Goal: Communication & Community: Answer question/provide support

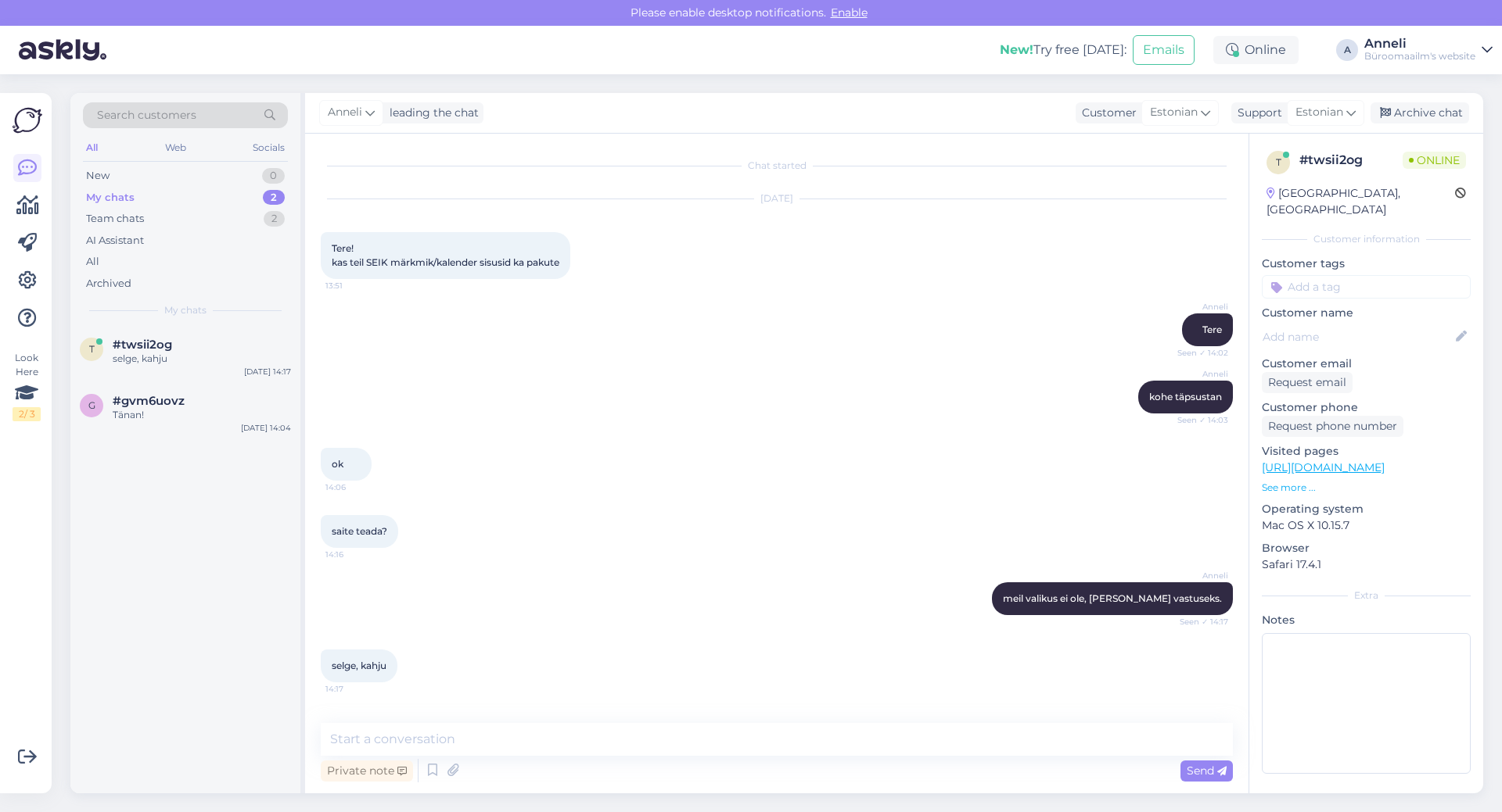
click at [586, 512] on div "saite teada? 14:16" at bounding box center [777, 531] width 912 height 67
click at [173, 416] on div "Tänan!" at bounding box center [202, 415] width 179 height 14
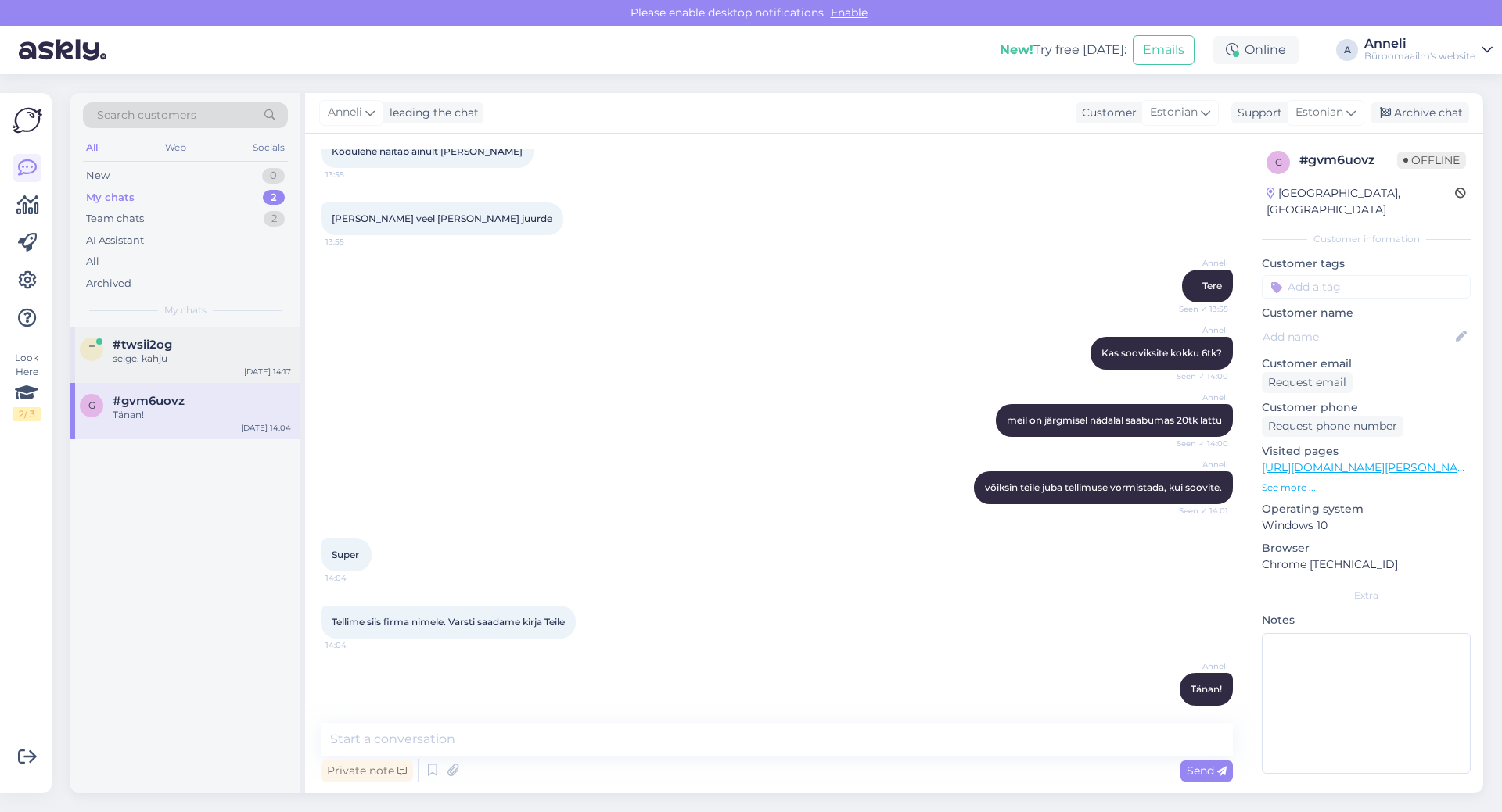
click at [160, 352] on div "selge, kahju" at bounding box center [202, 358] width 179 height 14
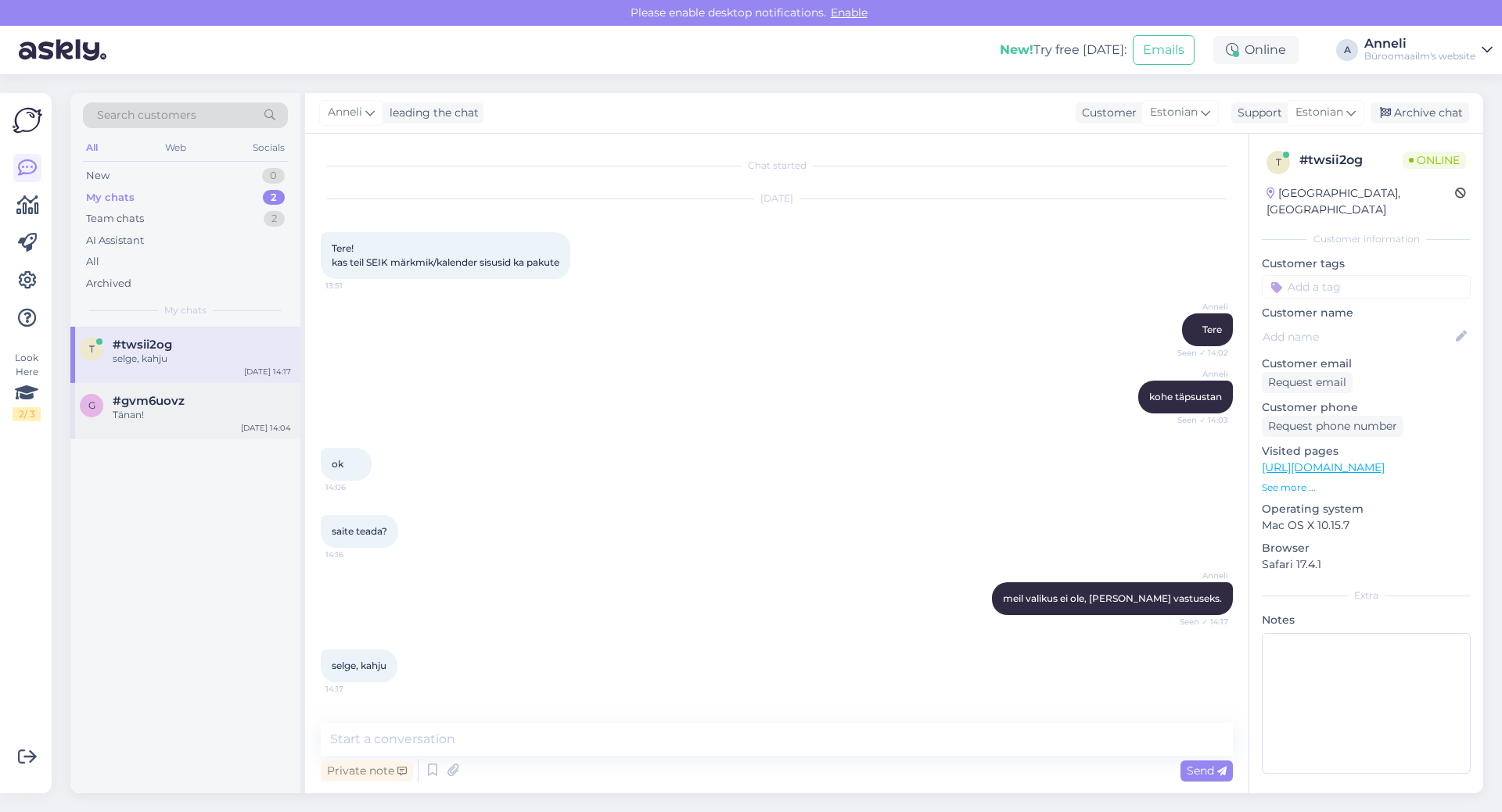
drag, startPoint x: 119, startPoint y: 396, endPoint x: 210, endPoint y: 419, distance: 93.9
click at [119, 396] on span "#gvm6uovz" at bounding box center [149, 400] width 72 height 14
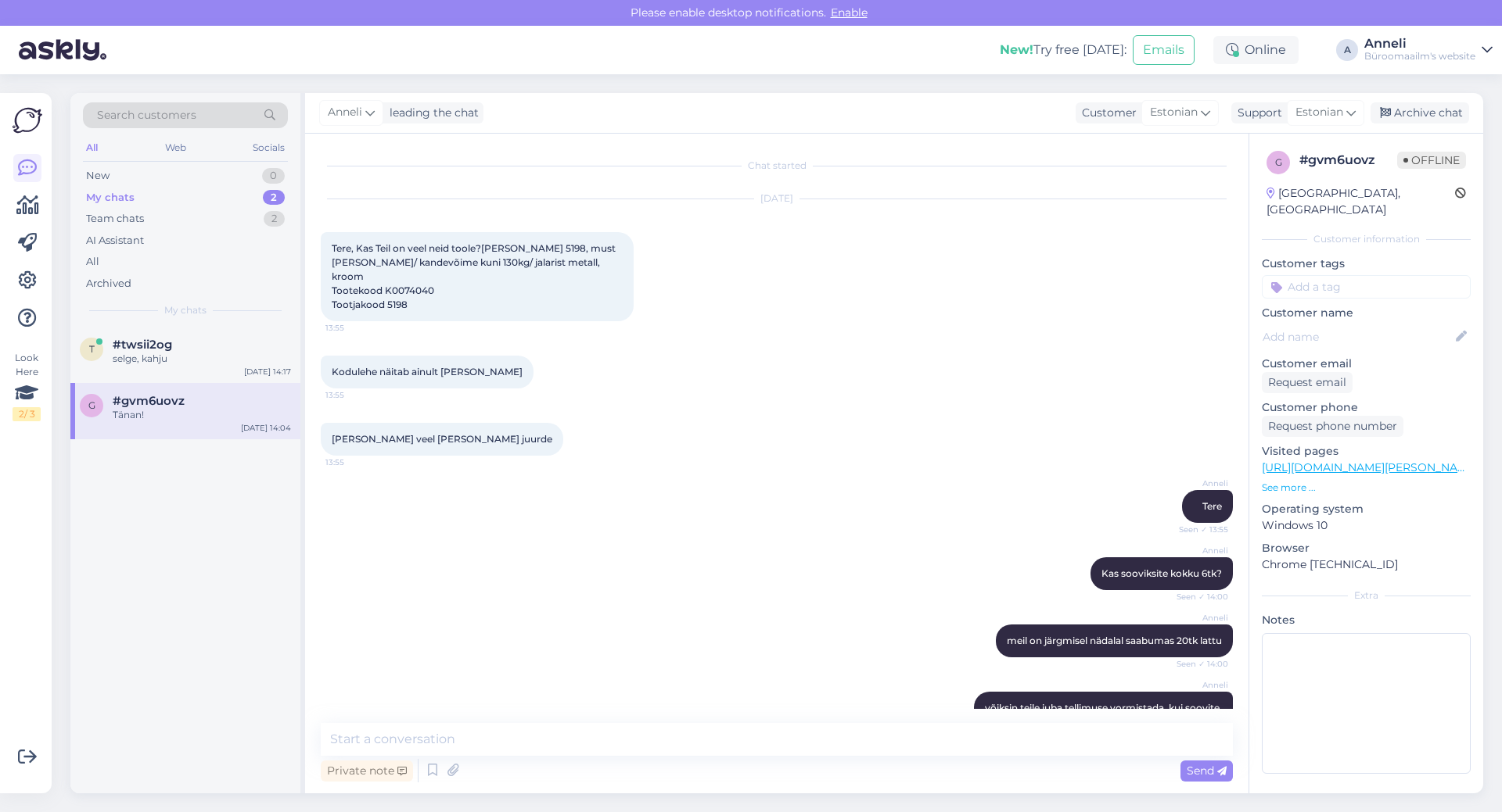
scroll to position [221, 0]
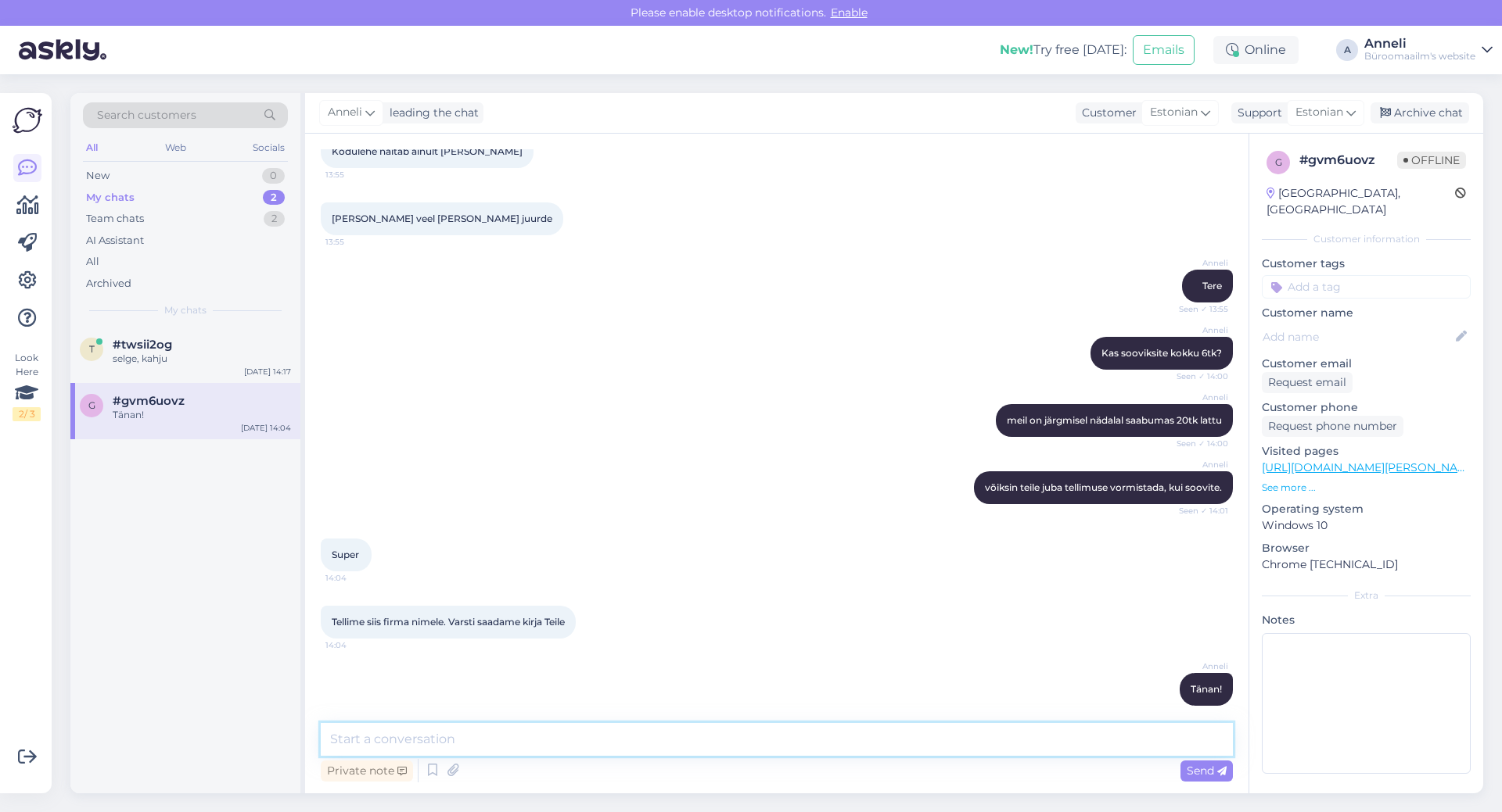
click at [536, 738] on textarea at bounding box center [777, 740] width 912 height 32
click at [1410, 112] on div "Archive chat" at bounding box center [1419, 113] width 98 height 21
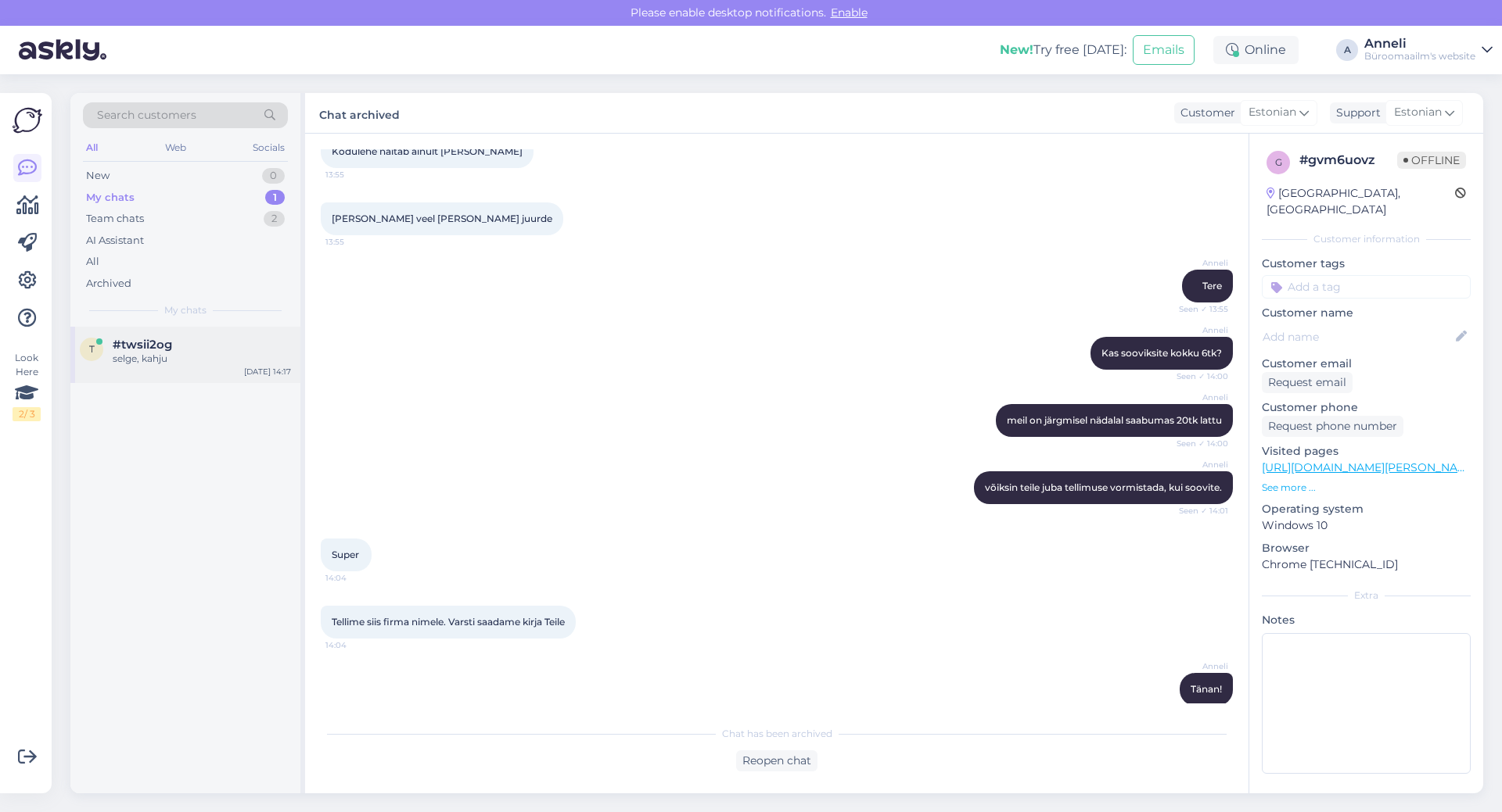
click at [193, 356] on div "selge, kahju" at bounding box center [202, 358] width 179 height 14
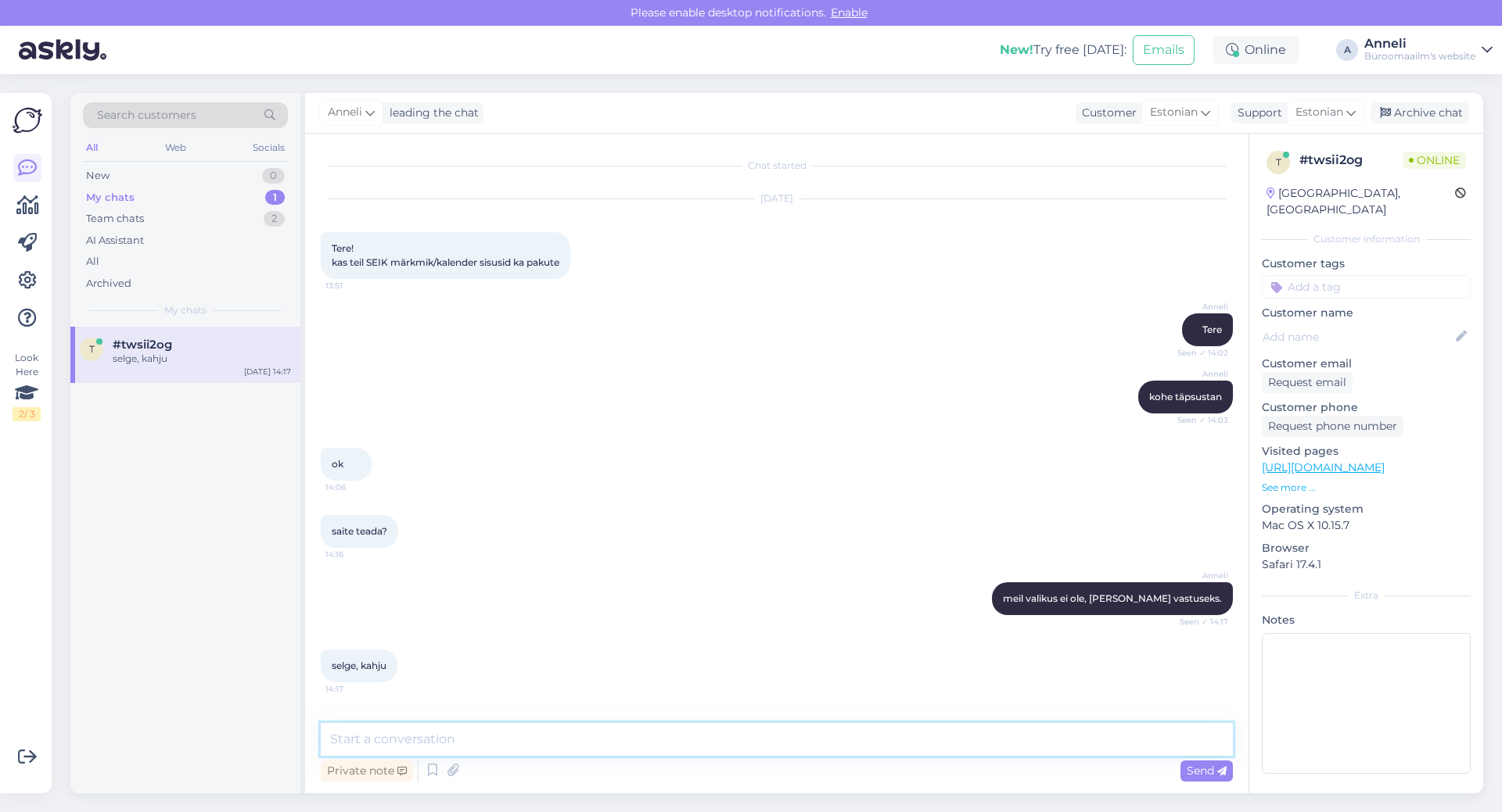
click at [628, 736] on textarea at bounding box center [777, 740] width 912 height 32
click at [1421, 115] on div "Archive chat" at bounding box center [1419, 113] width 98 height 21
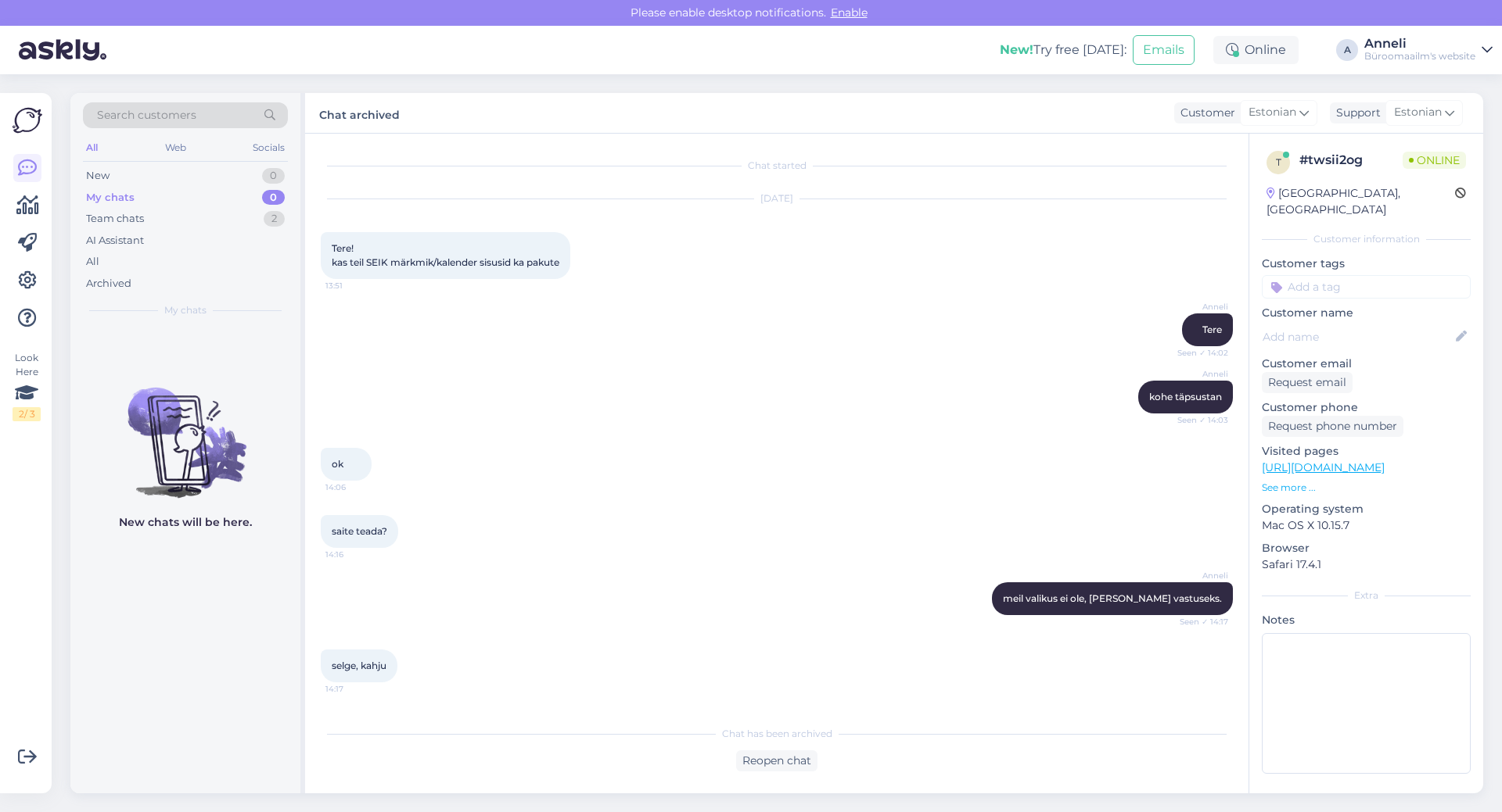
click at [727, 425] on div "Chat started [DATE] Tere! kas teil SEIK märkmik/kalender sisusid ka pakute 13:5…" at bounding box center [784, 426] width 926 height 555
click at [595, 404] on div "[PERSON_NAME] täpsustan Seen ✓ 14:03" at bounding box center [777, 397] width 912 height 67
click at [259, 222] on div "Team chats 3" at bounding box center [185, 218] width 205 height 22
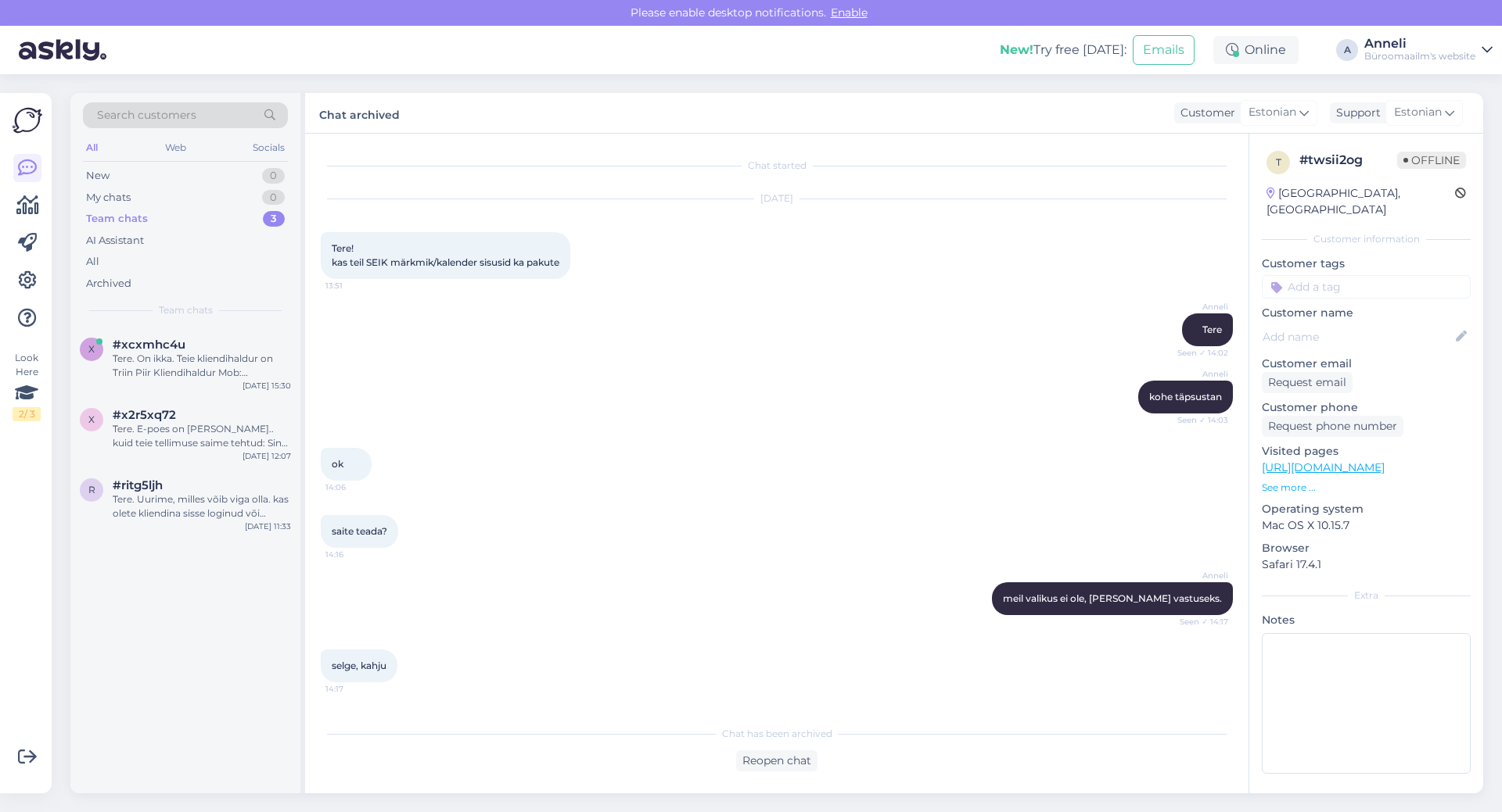
click at [781, 323] on div "Anneli Tere Seen ✓ 14:02" at bounding box center [777, 330] width 912 height 67
click at [907, 410] on div "[PERSON_NAME] täpsustan Seen ✓ 14:03" at bounding box center [777, 397] width 912 height 67
click at [620, 382] on div "[PERSON_NAME] täpsustan Seen ✓ 14:03" at bounding box center [777, 397] width 912 height 67
